Goal: Information Seeking & Learning: Find specific fact

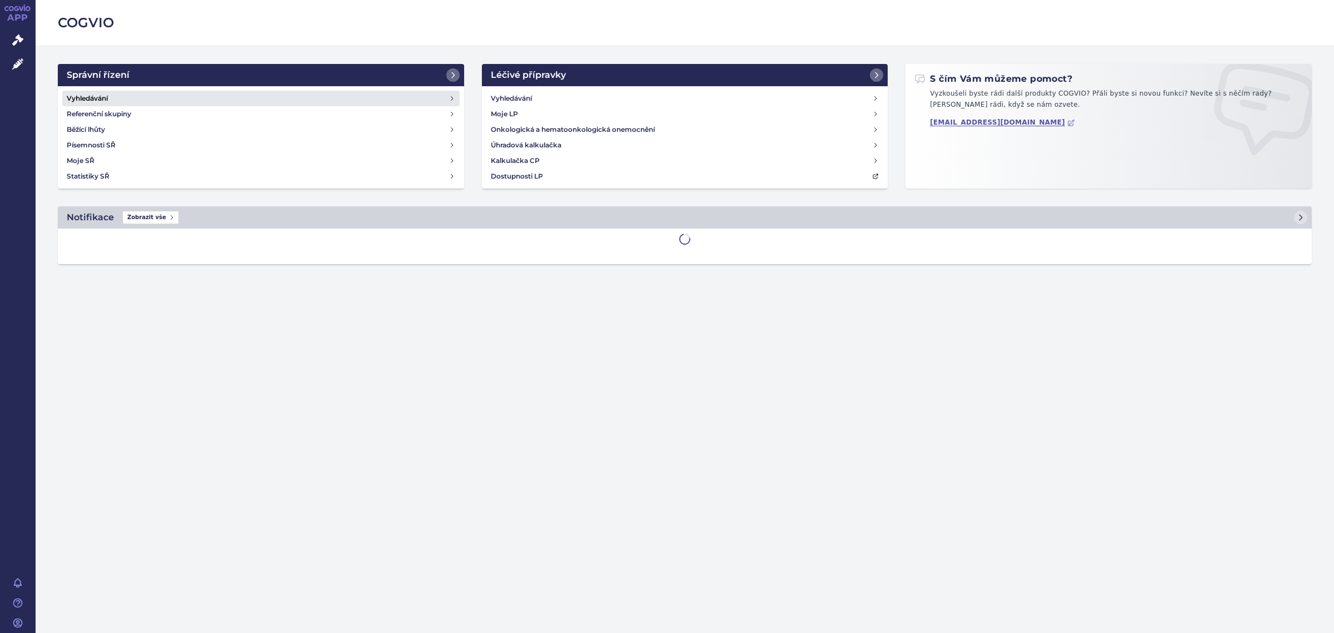
click at [170, 96] on link "Vyhledávání" at bounding box center [260, 99] width 397 height 16
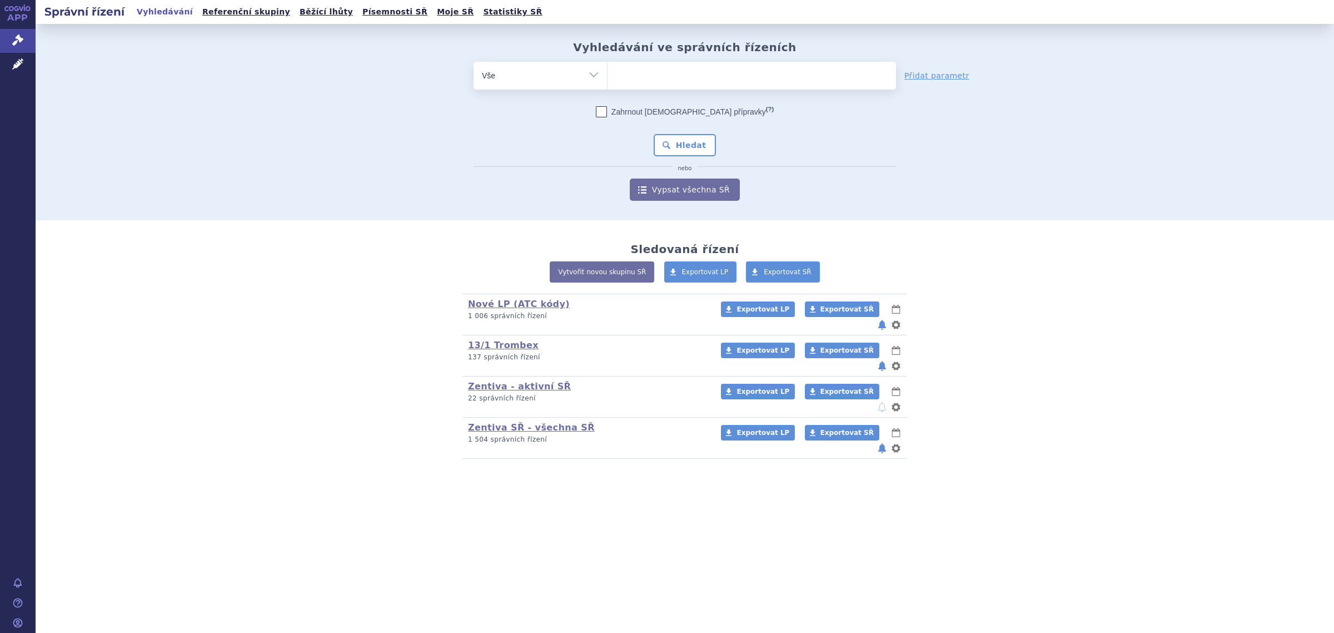
click at [685, 68] on ul at bounding box center [752, 73] width 288 height 23
click at [608, 68] on select at bounding box center [607, 75] width 1 height 28
type input "preg"
type input "pregab"
type input "pregabal"
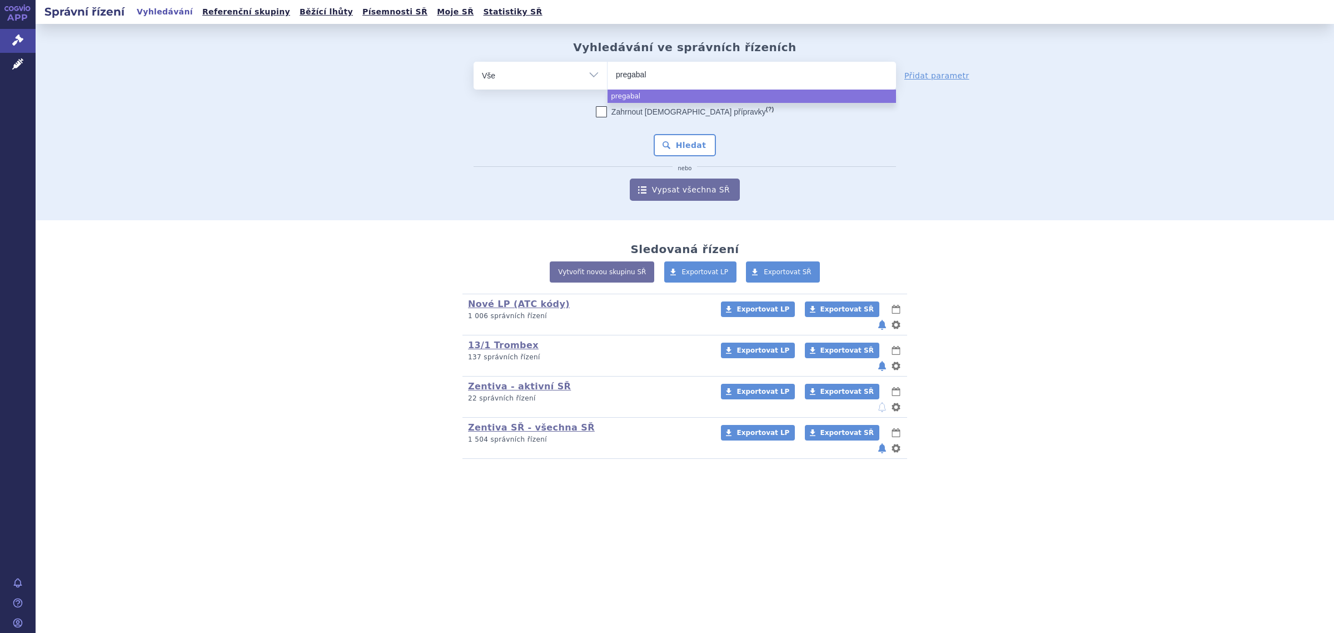
type input "pregabali"
type input "[MEDICAL_DATA]"
select select "[MEDICAL_DATA]"
click at [690, 142] on button "Hledat" at bounding box center [685, 145] width 63 height 22
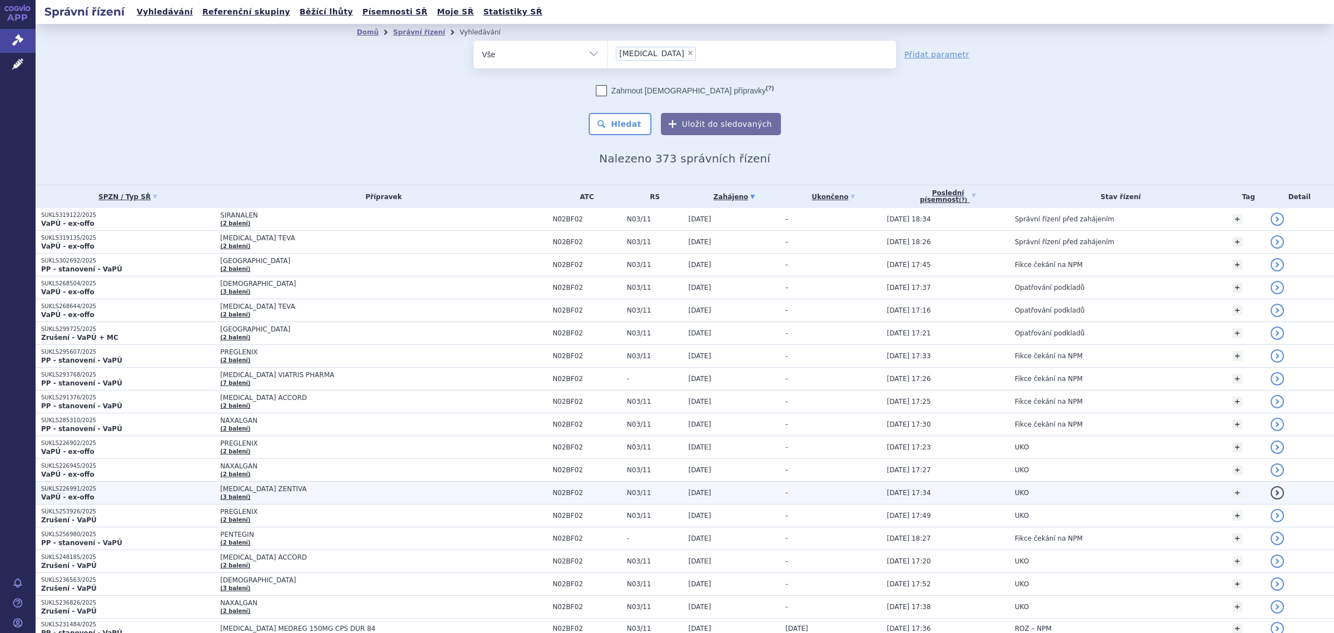
click at [239, 491] on span "[MEDICAL_DATA] ZENTIVA" at bounding box center [359, 489] width 278 height 8
